Goal: Navigation & Orientation: Find specific page/section

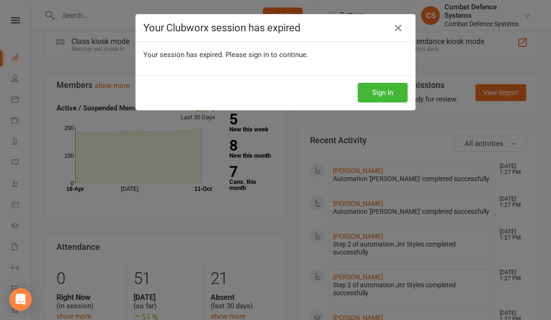
click at [28, 20] on div "Your Clubworx session has expired Your session has expired. Please sign in to c…" at bounding box center [275, 160] width 551 height 320
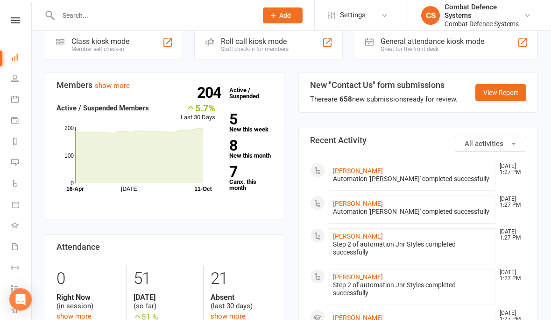
click at [16, 29] on div "Clubworx" at bounding box center [15, 32] width 31 height 30
click at [19, 21] on icon at bounding box center [15, 20] width 9 height 6
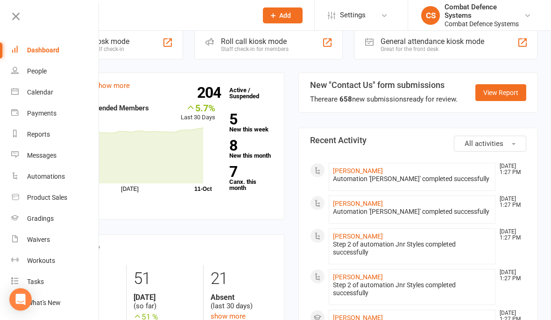
click at [27, 97] on link "Calendar" at bounding box center [55, 92] width 88 height 21
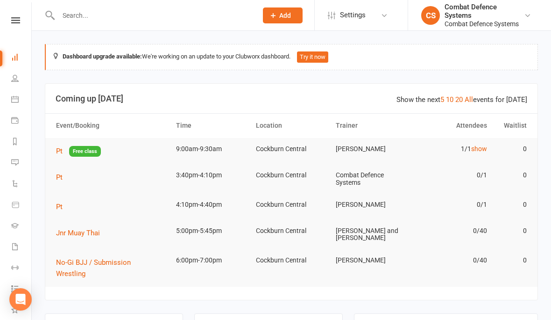
click at [12, 15] on nav "Clubworx Dashboard People Calendar Payments Reports Messages Automations Produc…" at bounding box center [16, 162] width 32 height 320
click at [14, 17] on icon at bounding box center [15, 20] width 9 height 6
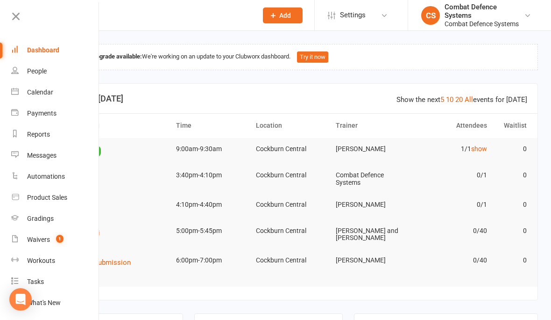
click at [26, 92] on link "Calendar" at bounding box center [55, 92] width 88 height 21
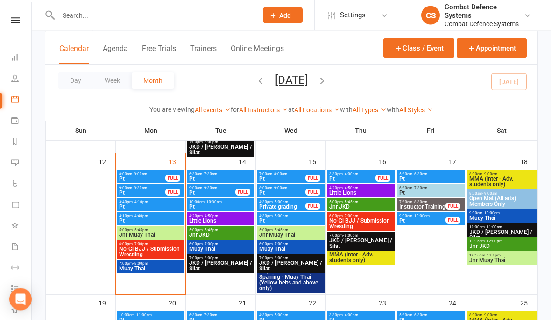
scroll to position [369, 0]
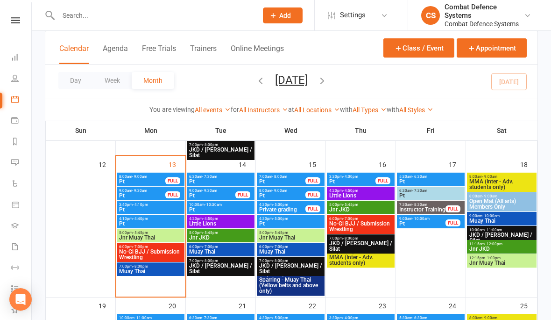
click at [210, 192] on span "- 9:30am" at bounding box center [209, 190] width 15 height 4
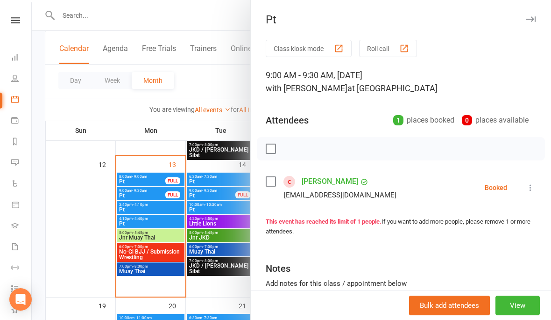
click at [531, 11] on div "Pt Class kiosk mode Roll call 9:00 AM - 9:30 AM, Tuesday, October, 14, 2025 wit…" at bounding box center [401, 160] width 301 height 320
click at [528, 27] on div "Pt Class kiosk mode Roll call 9:00 AM - 9:30 AM, Tuesday, October, 14, 2025 wit…" at bounding box center [401, 160] width 301 height 320
click at [530, 20] on icon "button" at bounding box center [531, 19] width 10 height 6
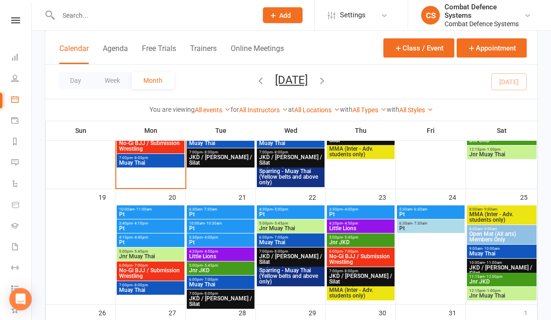
scroll to position [478, 0]
click at [155, 205] on div "10:00am - 11:00am Pt" at bounding box center [151, 212] width 68 height 14
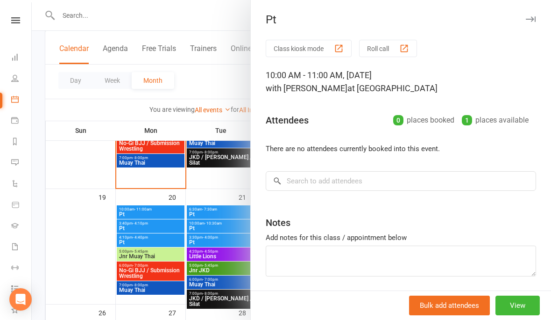
click at [530, 12] on div "Pt Class kiosk mode Roll call 10:00 AM - 11:00 AM, Monday, October, 20, 2025 wi…" at bounding box center [401, 160] width 301 height 320
click at [527, 22] on button "button" at bounding box center [530, 19] width 11 height 11
